Goal: Task Accomplishment & Management: Manage account settings

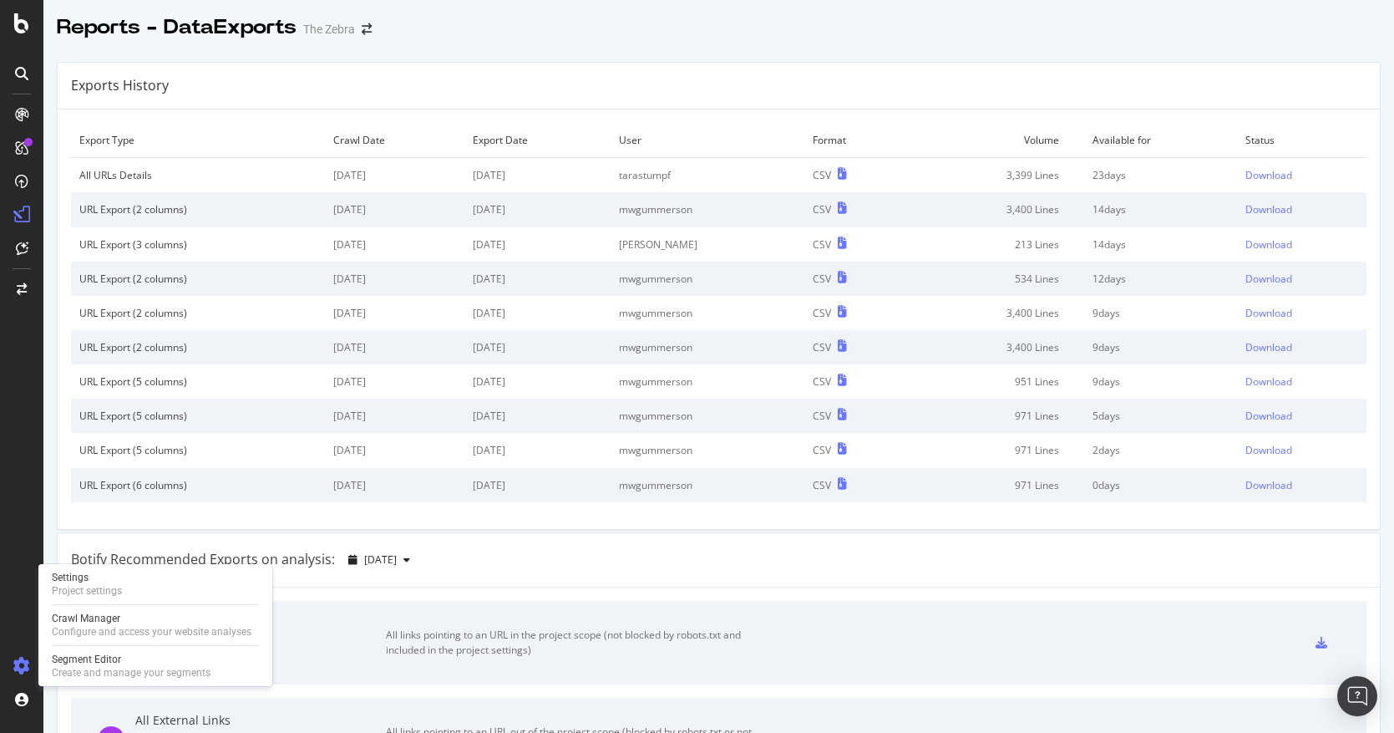
click at [21, 666] on icon at bounding box center [21, 665] width 17 height 17
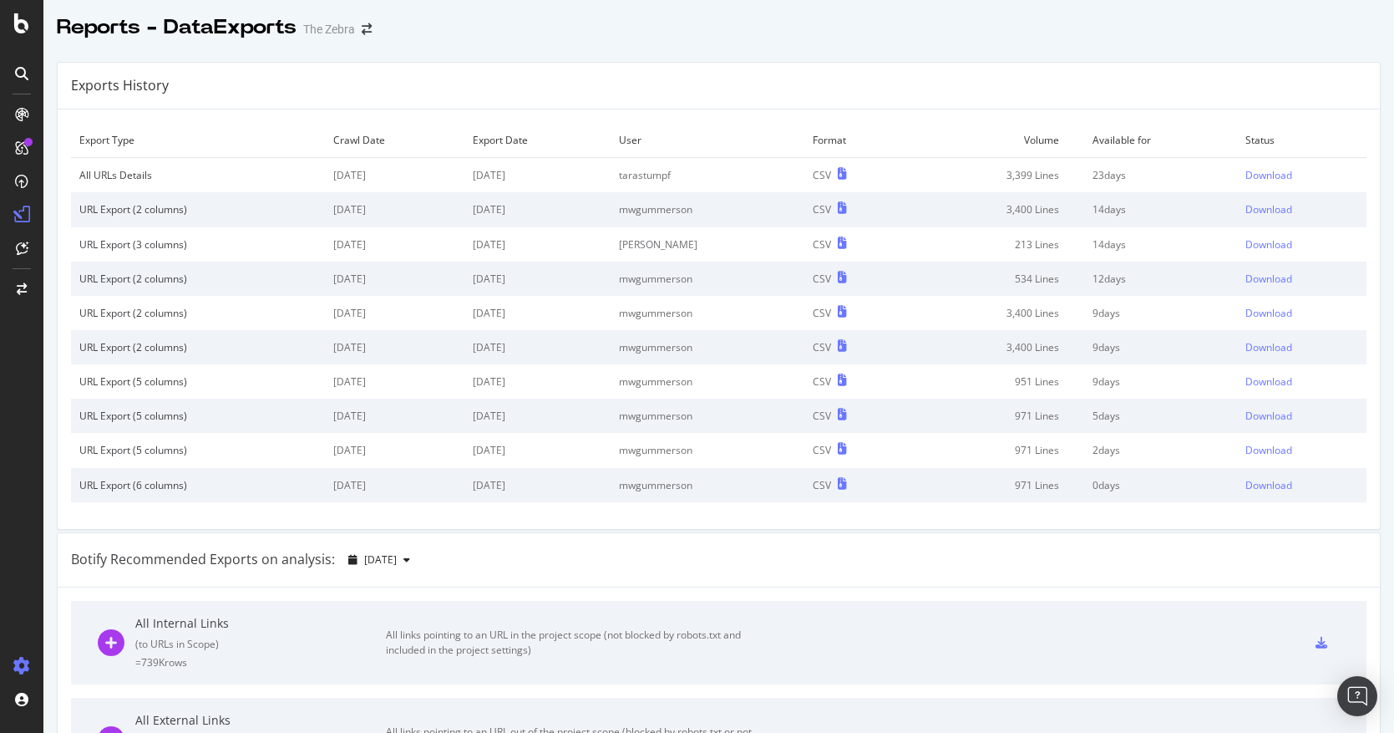
click at [23, 663] on icon at bounding box center [21, 665] width 17 height 17
click at [22, 665] on icon at bounding box center [21, 665] width 17 height 17
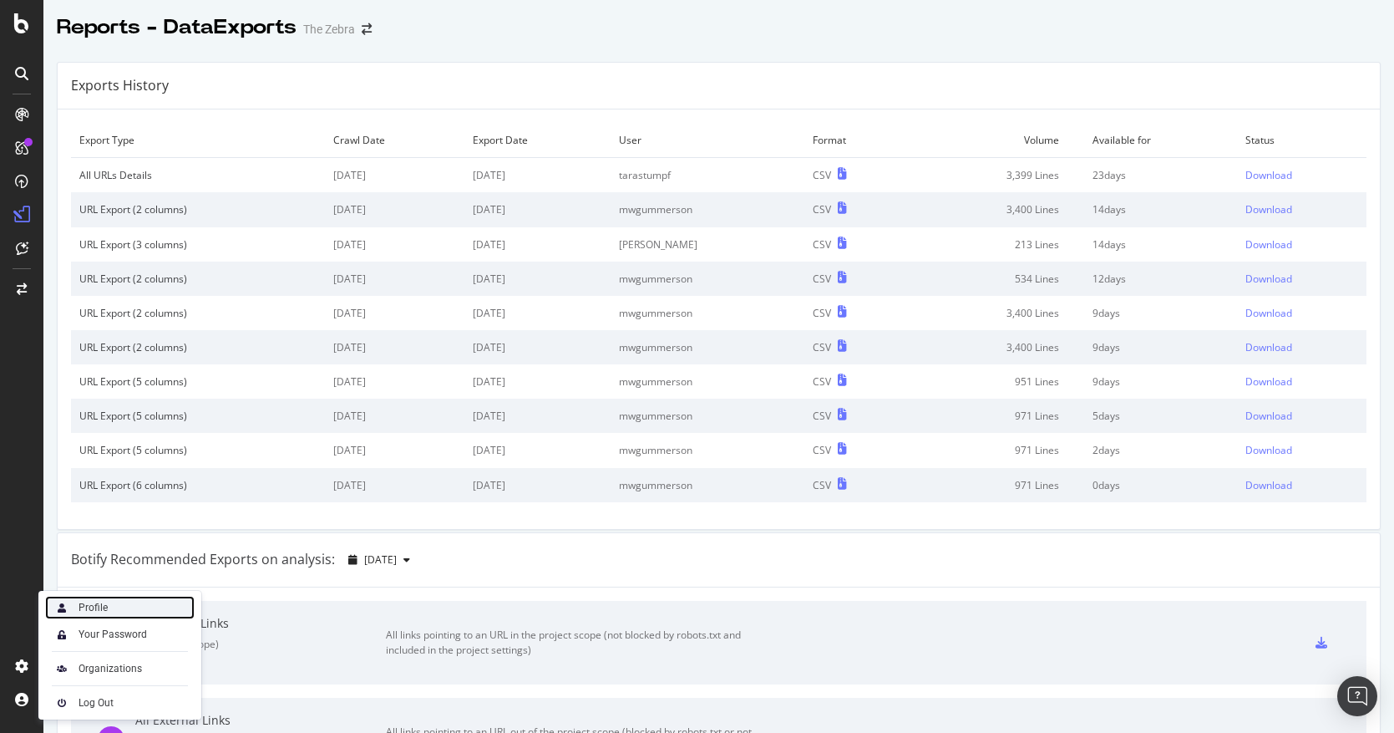
click at [112, 608] on div "Profile" at bounding box center [120, 607] width 150 height 23
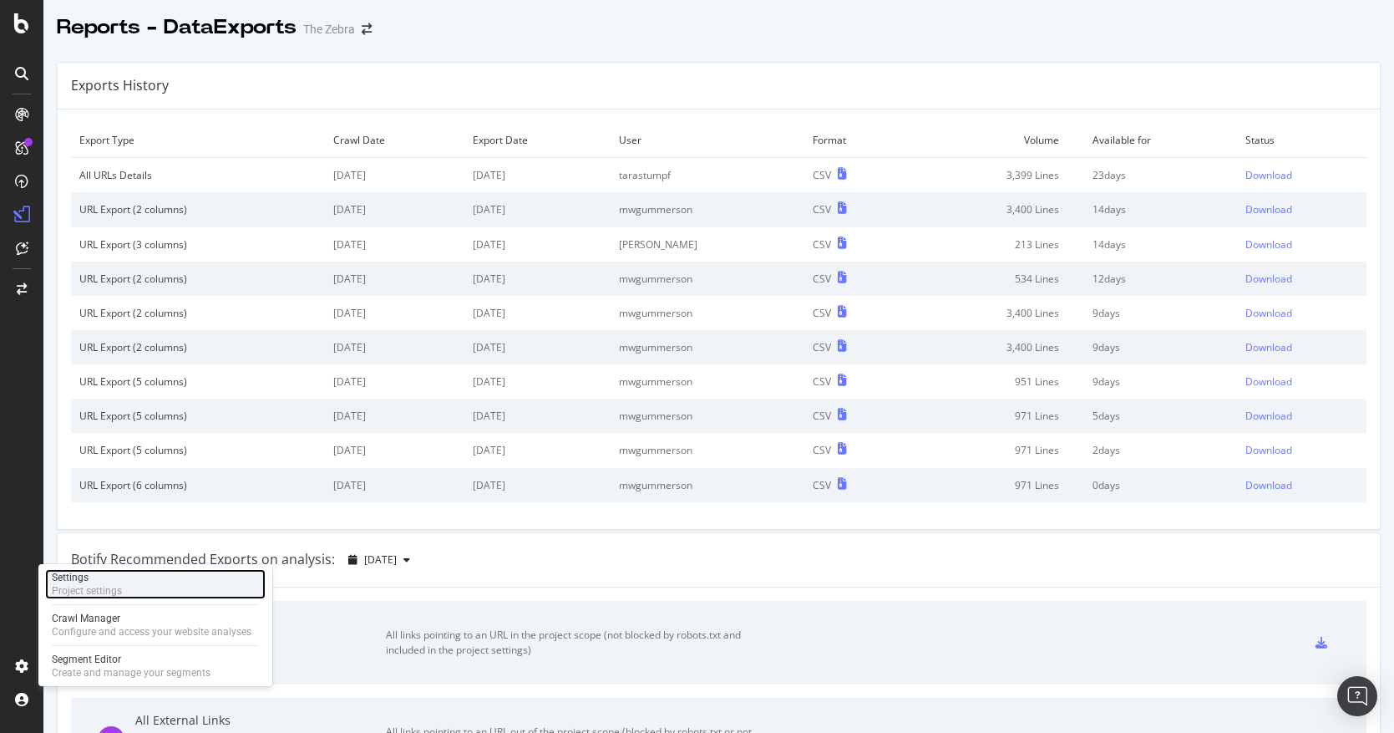
click at [146, 581] on div "Settings Project settings" at bounding box center [155, 584] width 221 height 30
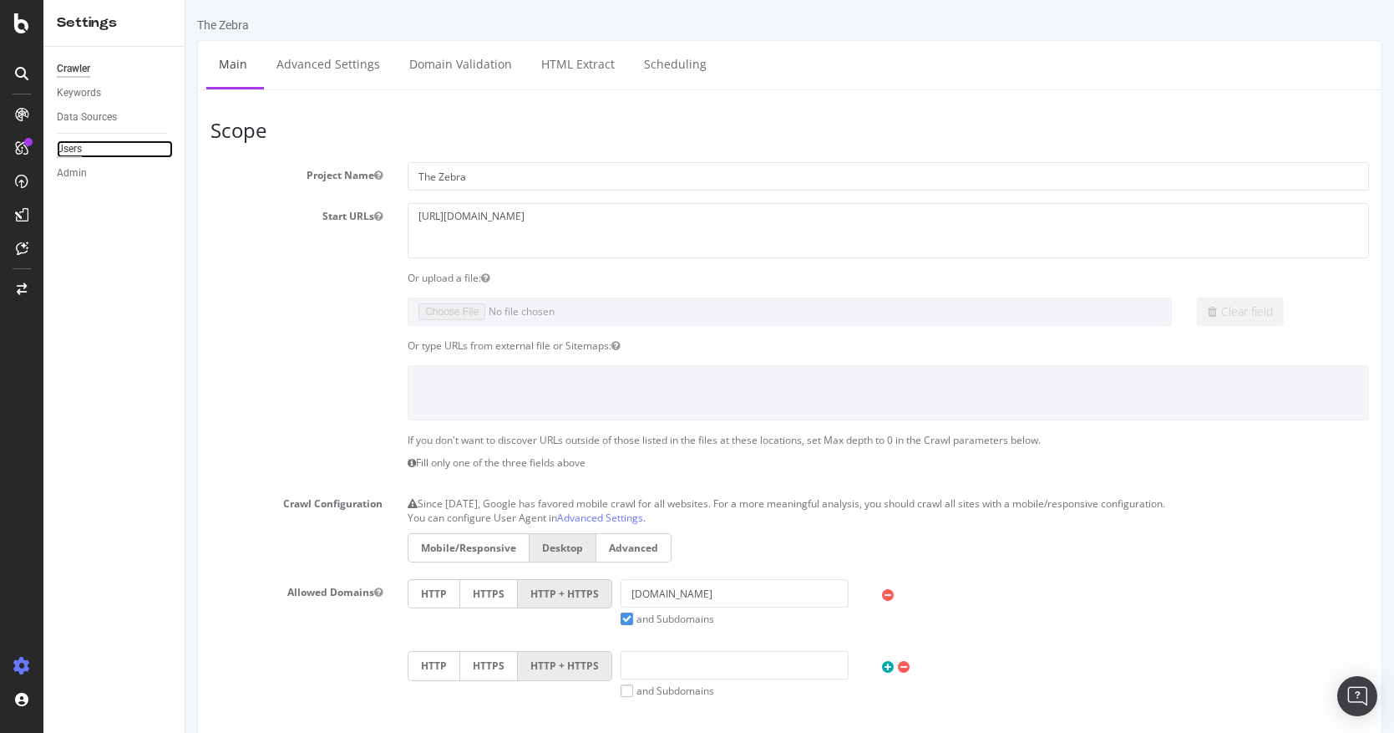
click at [78, 148] on div "Users" at bounding box center [69, 149] width 25 height 18
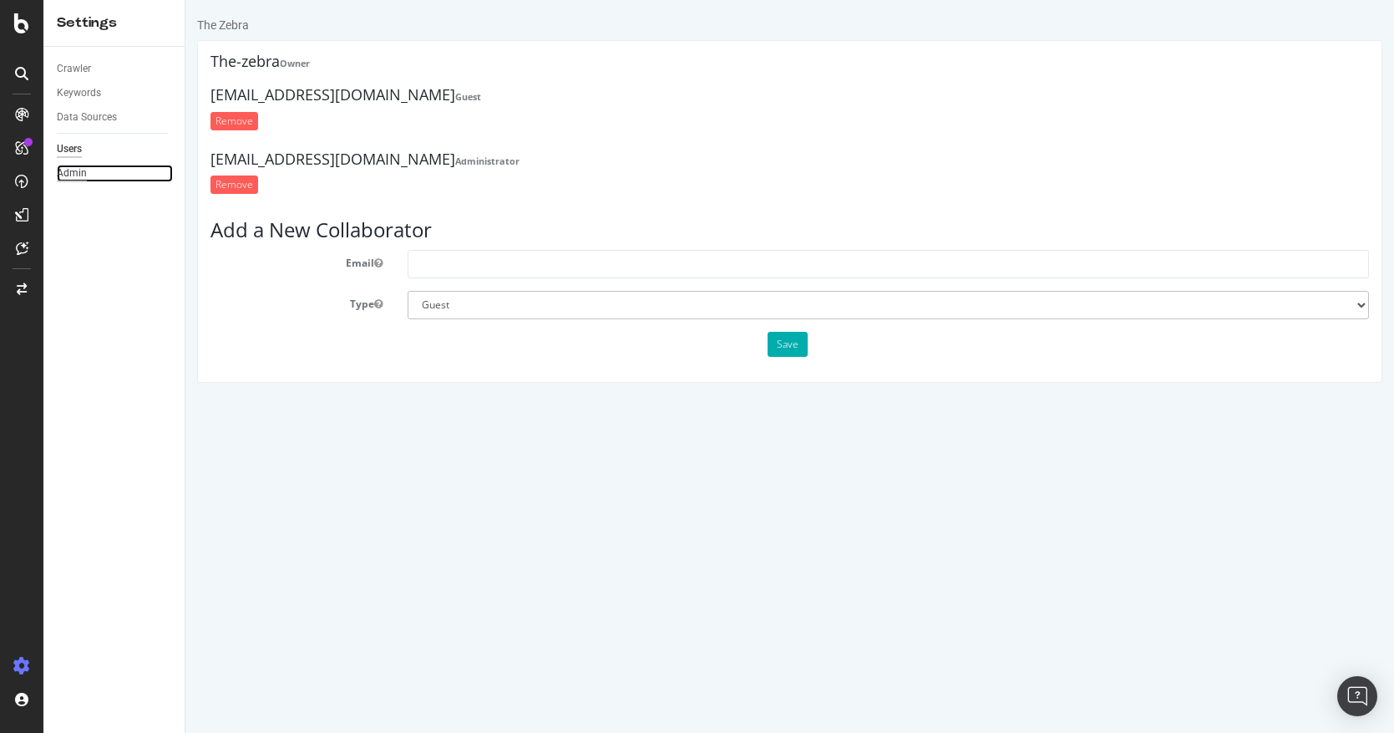
click at [77, 177] on div "Admin" at bounding box center [72, 174] width 30 height 18
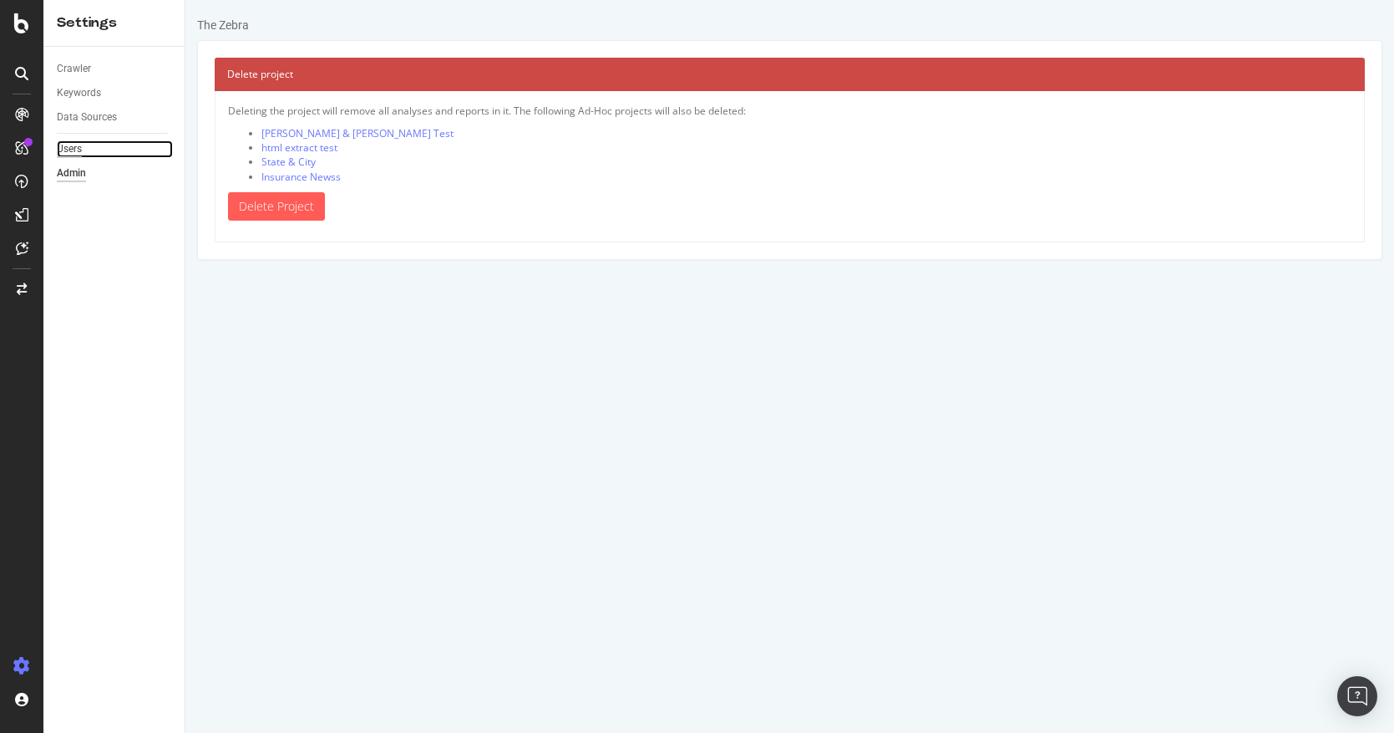
click at [74, 149] on div "Users" at bounding box center [69, 149] width 25 height 18
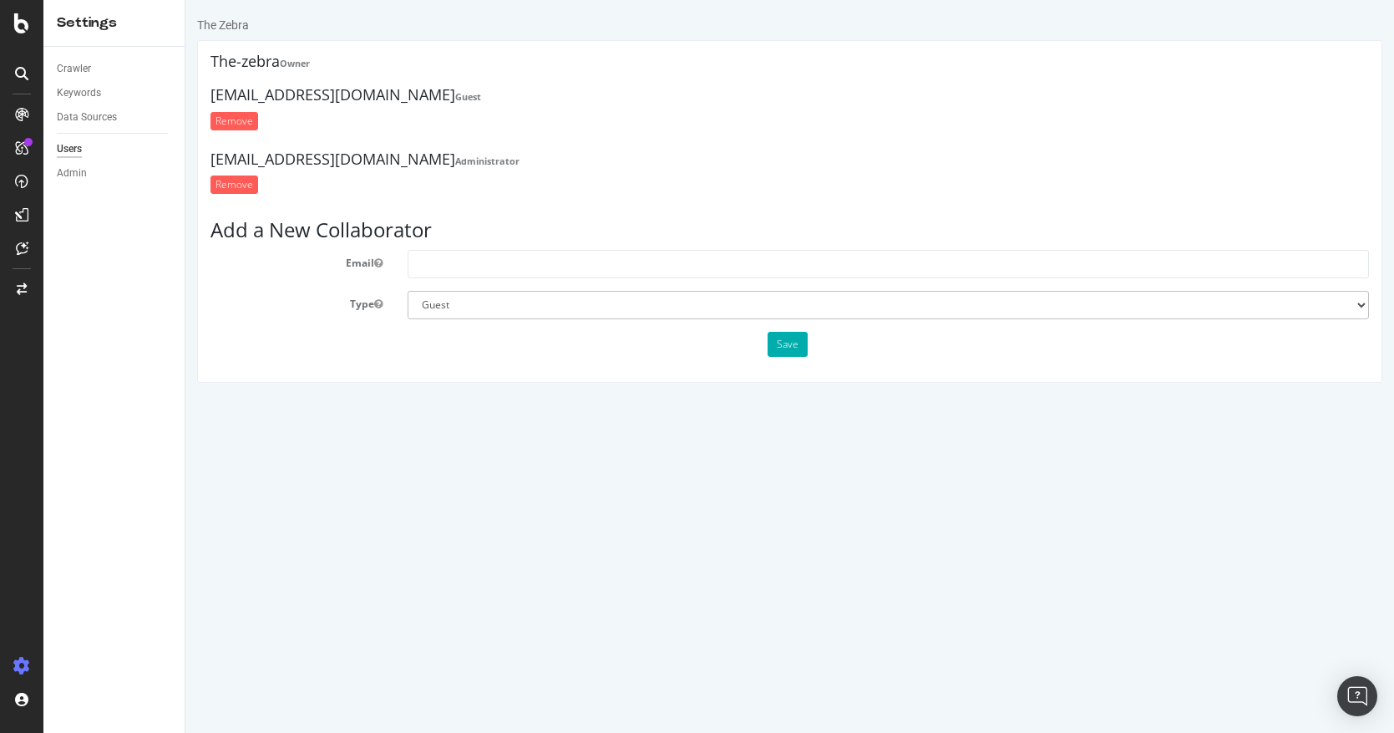
click at [279, 63] on h4 "The-zebra Owner" at bounding box center [790, 61] width 1159 height 17
click at [444, 305] on select "Administrator Guest" at bounding box center [889, 305] width 962 height 28
click at [75, 177] on div "Admin" at bounding box center [72, 174] width 30 height 18
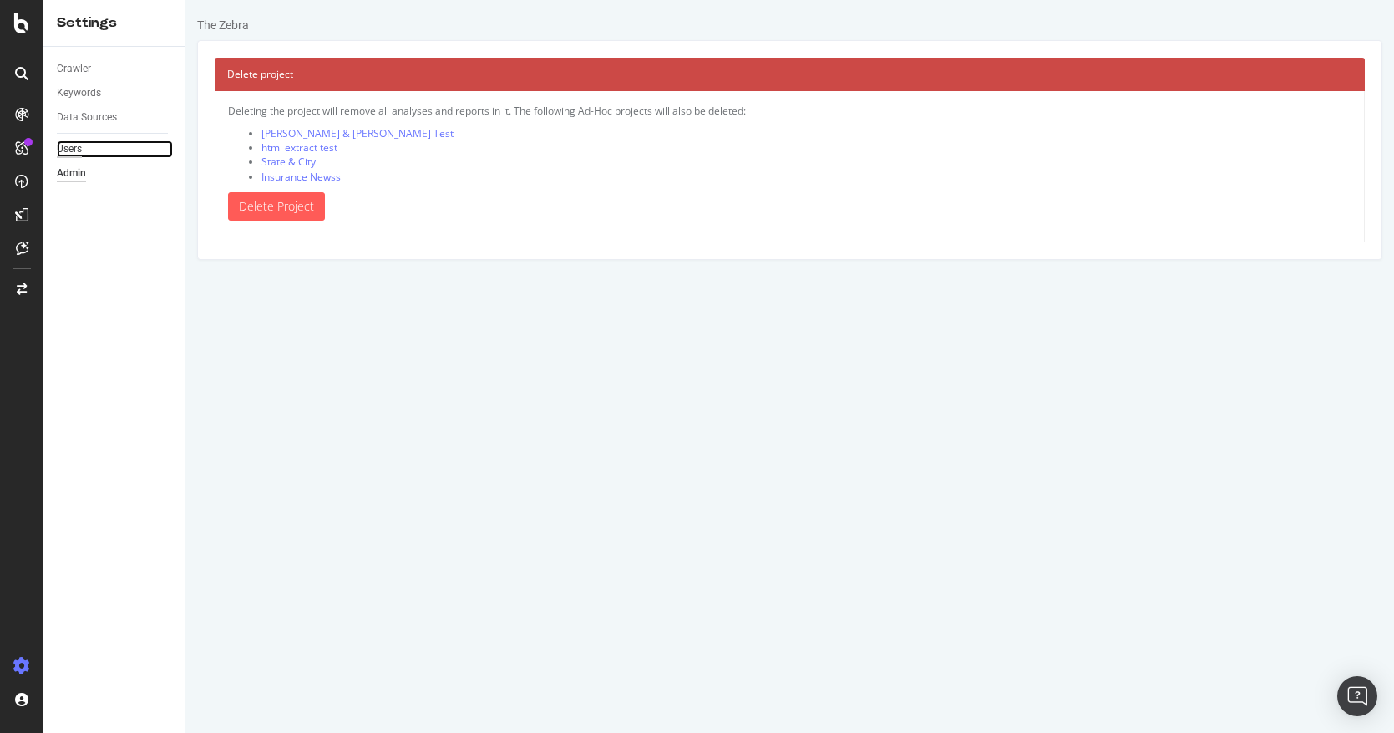
click at [76, 151] on div "Users" at bounding box center [69, 149] width 25 height 18
